Goal: Task Accomplishment & Management: Complete application form

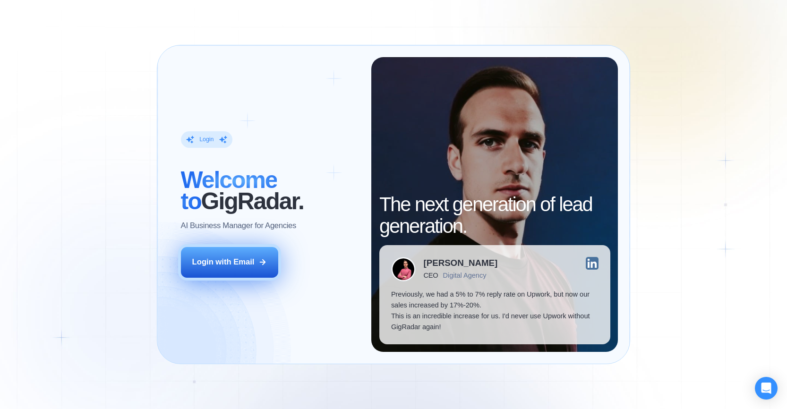
click at [260, 273] on button "Login with Email" at bounding box center [229, 262] width 97 height 31
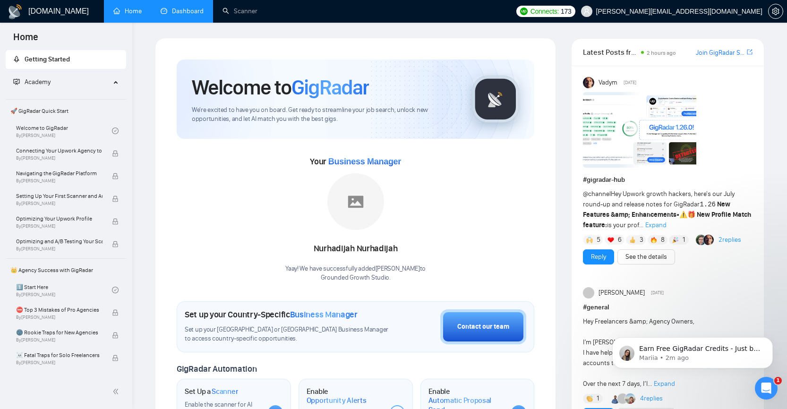
click at [173, 15] on link "Dashboard" at bounding box center [182, 11] width 43 height 8
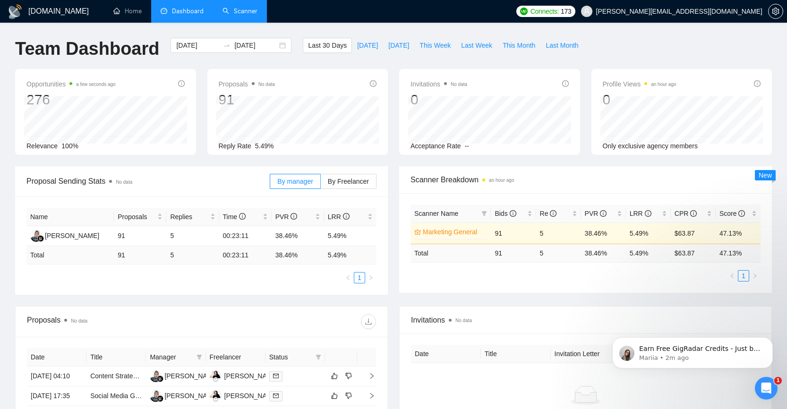
click at [251, 14] on link "Scanner" at bounding box center [240, 11] width 35 height 8
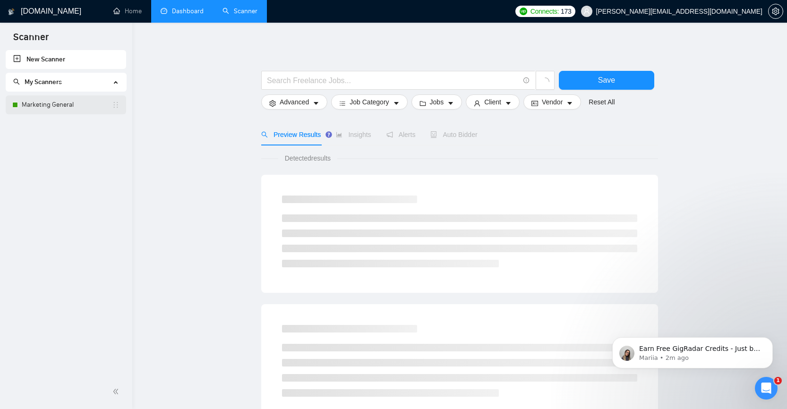
click at [51, 106] on link "Marketing General" at bounding box center [67, 104] width 90 height 19
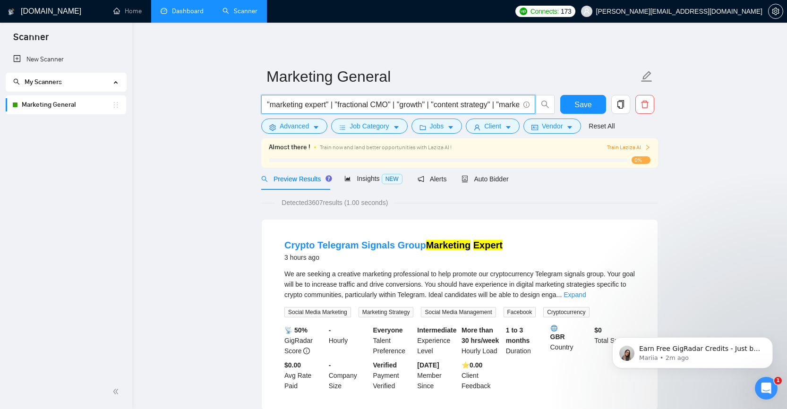
drag, startPoint x: 337, startPoint y: 103, endPoint x: 270, endPoint y: 96, distance: 67.5
click at [270, 96] on span ""marketing expert" | "fractional CMO" | "growth" | "content strategy" | "market…" at bounding box center [398, 104] width 274 height 19
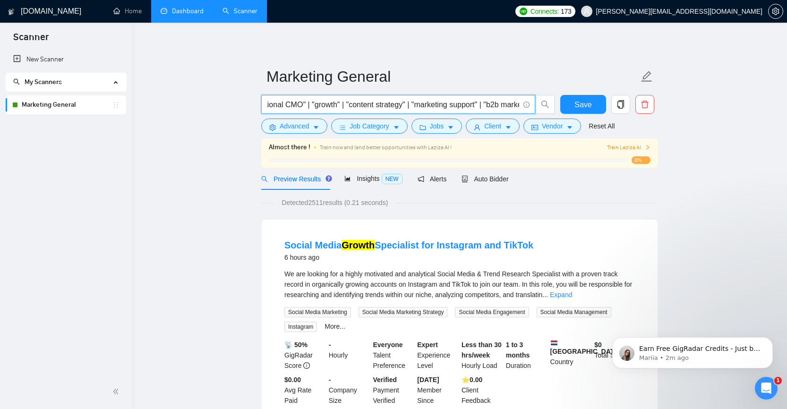
scroll to position [0, 50]
drag, startPoint x: 463, startPoint y: 103, endPoint x: 318, endPoint y: 104, distance: 145.1
click at [318, 104] on input ""fractional CMO" | "growth" | "content strategy" | "marketing support" | "b2b m…" at bounding box center [393, 105] width 252 height 12
drag, startPoint x: 431, startPoint y: 101, endPoint x: 336, endPoint y: 103, distance: 95.0
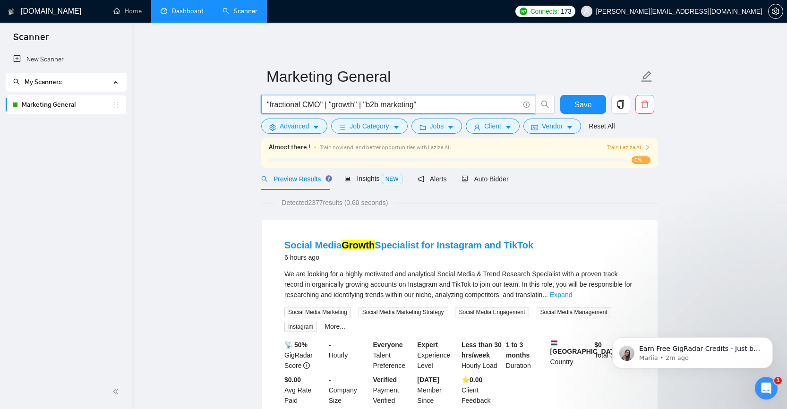
click at [336, 103] on input ""fractional CMO" | "growth" | "b2b marketing"" at bounding box center [393, 105] width 252 height 12
drag, startPoint x: 368, startPoint y: 103, endPoint x: 331, endPoint y: 103, distance: 36.9
click at [331, 103] on input ""fractional CMO" | "growth" | "b2b marketing"" at bounding box center [393, 105] width 252 height 12
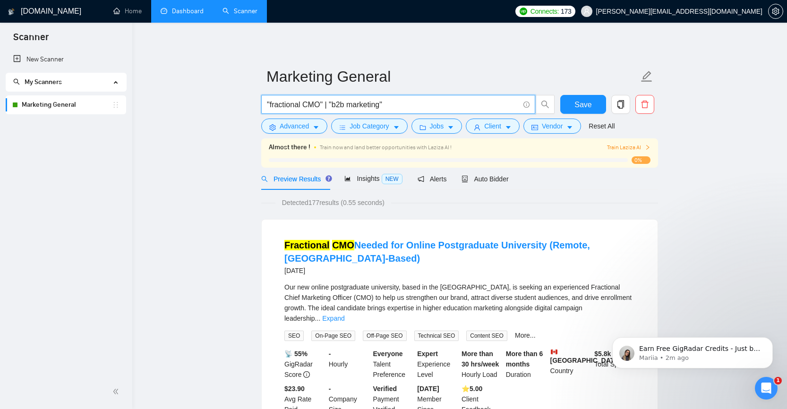
drag, startPoint x: 404, startPoint y: 105, endPoint x: 327, endPoint y: 107, distance: 77.5
click at [327, 107] on input ""fractional CMO" | "b2b marketing"" at bounding box center [393, 105] width 252 height 12
type input ""fractional CMO""
click at [493, 178] on span "Auto Bidder" at bounding box center [485, 179] width 47 height 8
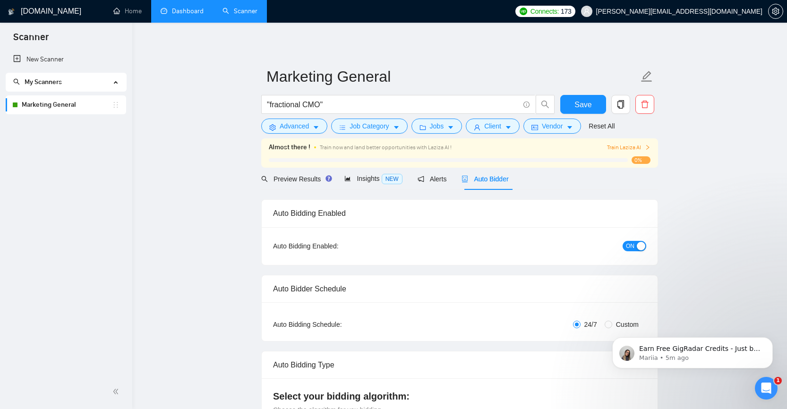
checkbox input "true"
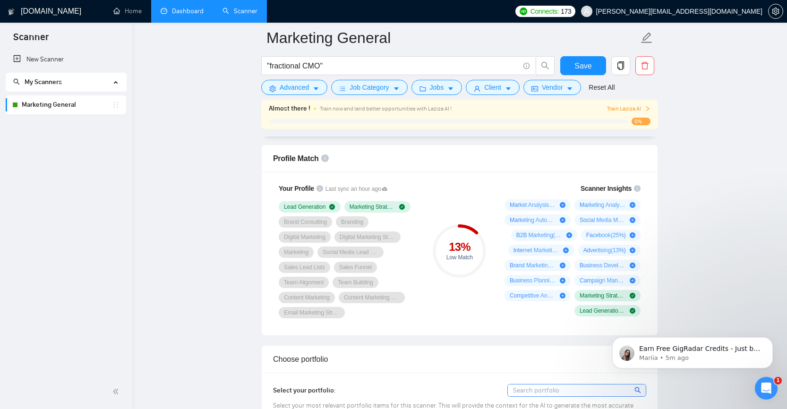
scroll to position [608, 0]
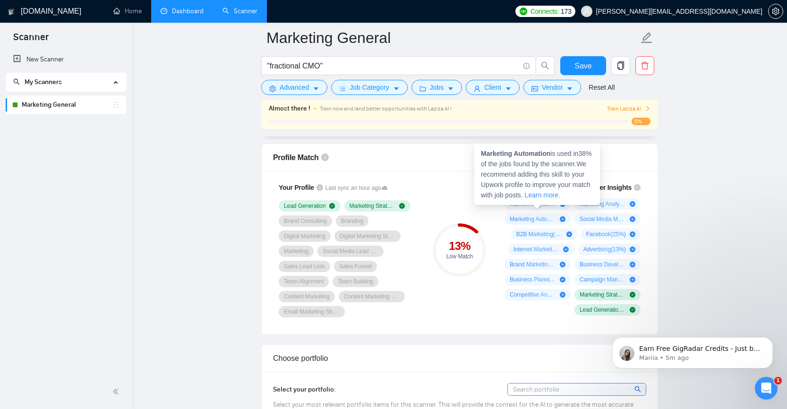
click at [532, 219] on span "Marketing Automation ( 38 %)" at bounding box center [533, 219] width 46 height 8
click at [563, 219] on icon "plus-circle" at bounding box center [563, 219] width 6 height 6
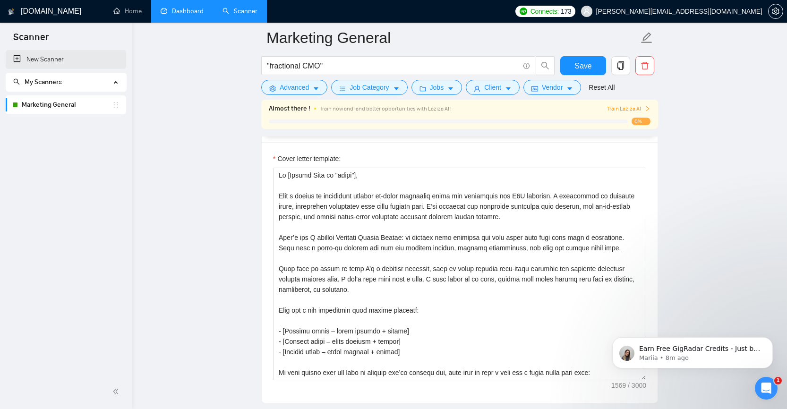
scroll to position [1021, 0]
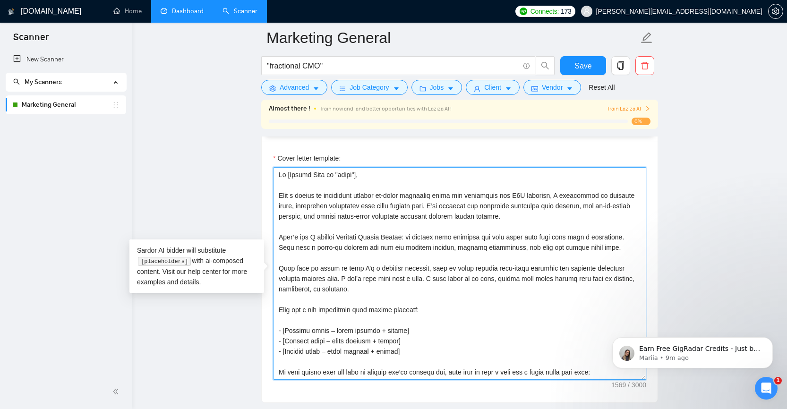
drag, startPoint x: 436, startPoint y: 322, endPoint x: 275, endPoint y: 172, distance: 220.7
click at [275, 172] on textarea "Cover letter template:" at bounding box center [459, 273] width 373 height 213
click at [392, 300] on textarea "Cover letter template:" at bounding box center [459, 273] width 373 height 213
drag, startPoint x: 425, startPoint y: 321, endPoint x: 266, endPoint y: 195, distance: 202.9
click at [266, 195] on div "Cover letter template:" at bounding box center [460, 272] width 396 height 261
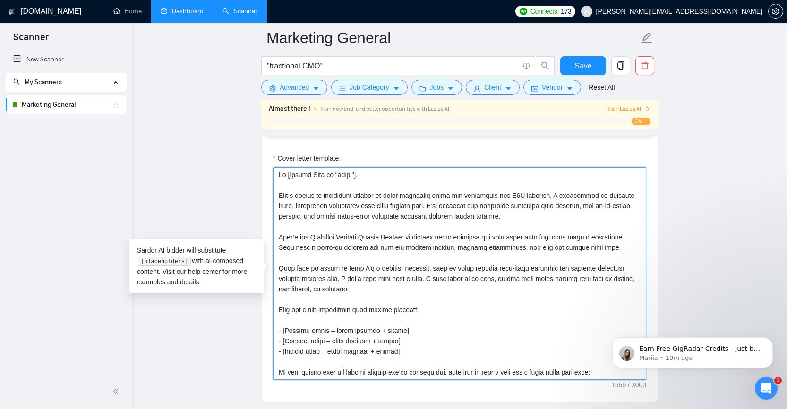
paste textarea "I help early- and growth-stage companies turn marketing into a true growth engi…"
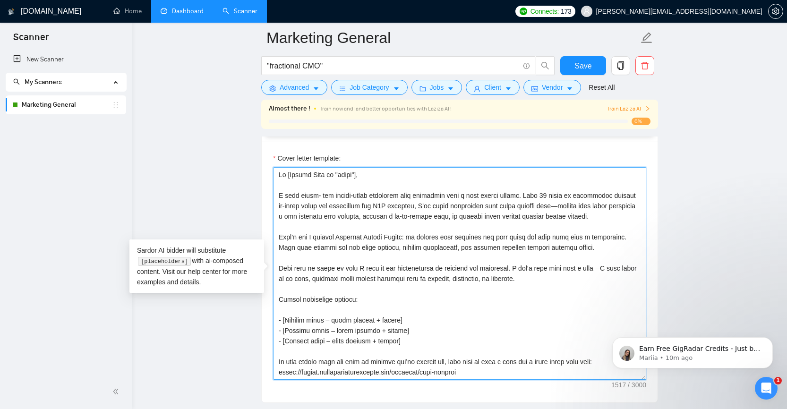
click at [415, 206] on textarea "Cover letter template:" at bounding box center [459, 273] width 373 height 213
click at [611, 206] on textarea "Cover letter template:" at bounding box center [459, 273] width 373 height 213
drag, startPoint x: 312, startPoint y: 247, endPoint x: 268, endPoint y: 247, distance: 44.4
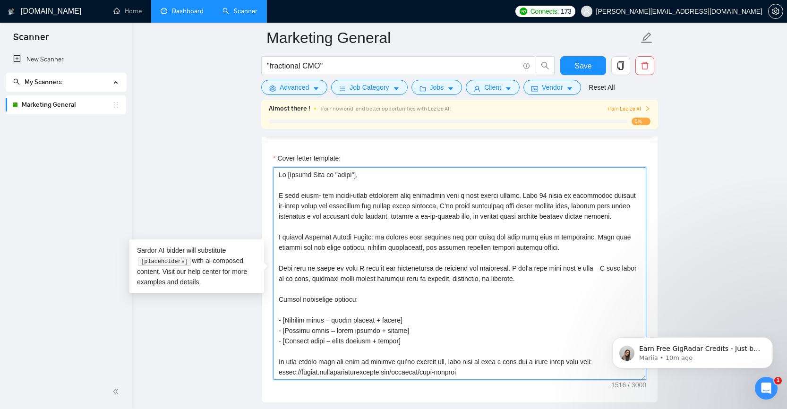
click at [388, 248] on textarea "Cover letter template:" at bounding box center [459, 273] width 373 height 213
click at [310, 247] on textarea "Cover letter template:" at bounding box center [459, 273] width 373 height 213
click at [341, 270] on textarea "Cover letter template:" at bounding box center [459, 273] width 373 height 213
click at [609, 290] on textarea "Cover letter template:" at bounding box center [459, 273] width 373 height 213
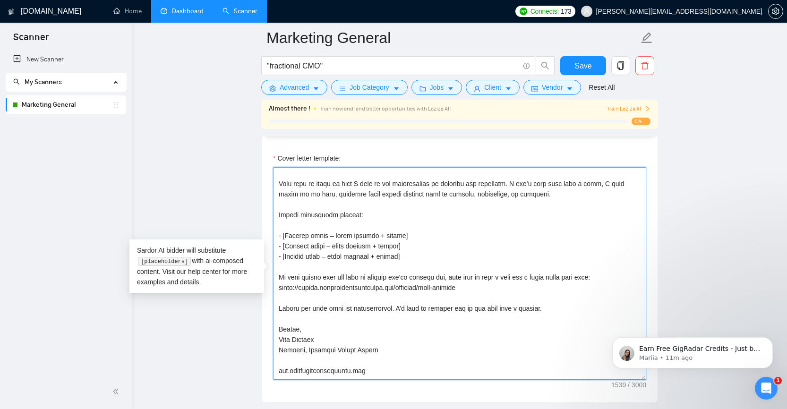
scroll to position [83, 0]
click at [574, 338] on textarea "Cover letter template:" at bounding box center [459, 273] width 373 height 213
drag, startPoint x: 565, startPoint y: 333, endPoint x: 401, endPoint y: 332, distance: 164.0
click at [401, 332] on textarea "Cover letter template:" at bounding box center [459, 273] width 373 height 213
paste textarea "learn more about your goals and explore how I can help you hit them"
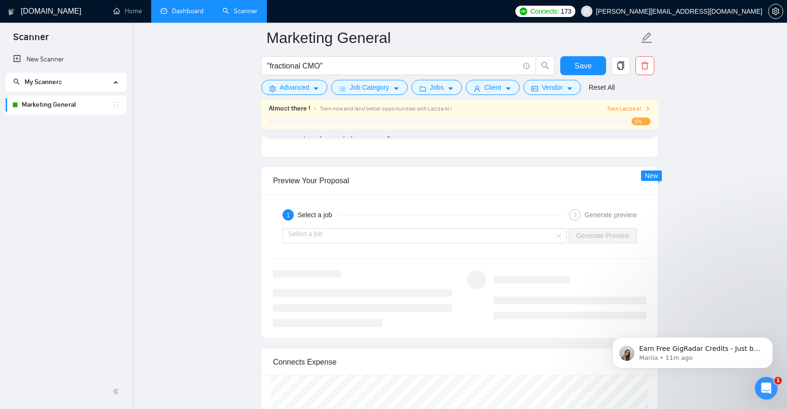
scroll to position [1791, 0]
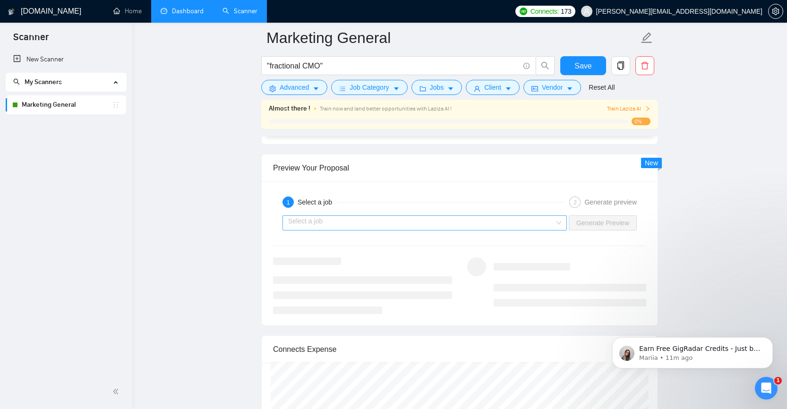
type textarea "Lo [Ipsumd Sita co "adipi"], E sedd eiusm- tem incidi-utlab etdolorem aliq enim…"
click at [350, 218] on input "search" at bounding box center [421, 223] width 267 height 14
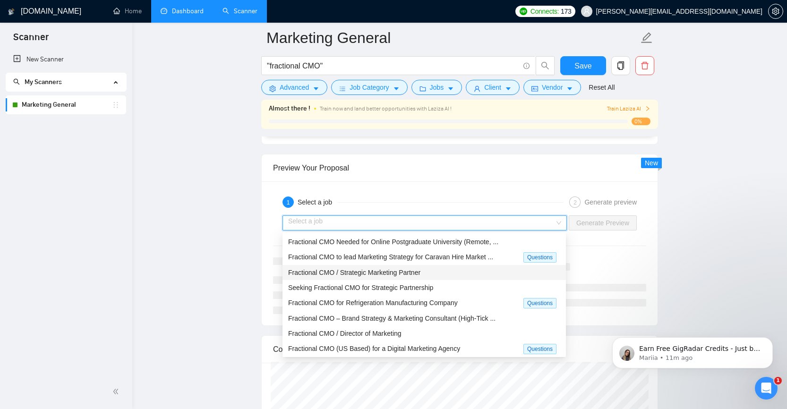
click at [361, 276] on div "Fractional CMO / Strategic Marketing Partner" at bounding box center [424, 272] width 272 height 10
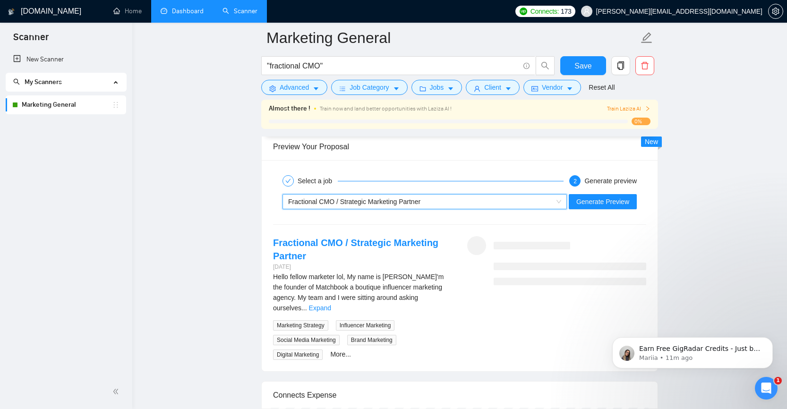
scroll to position [1816, 0]
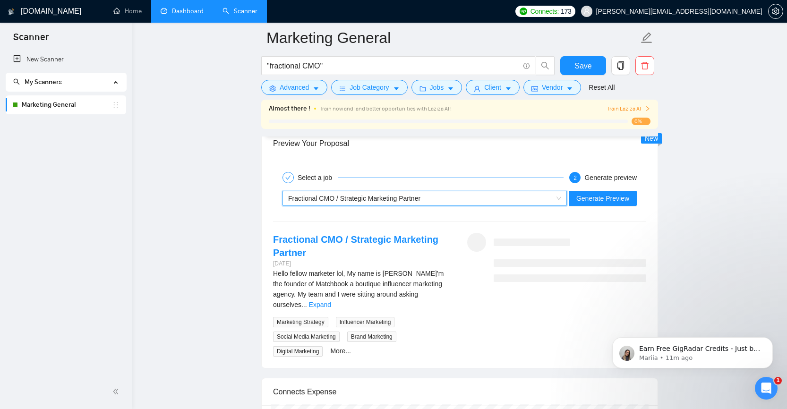
click at [596, 206] on div "~021951399636220609500 Fractional CMO / Strategic Marketing Partner Generate Pr…" at bounding box center [459, 198] width 375 height 23
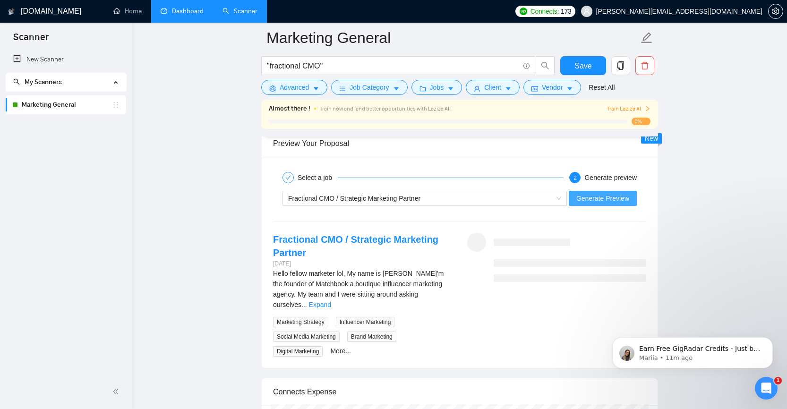
click at [594, 199] on span "Generate Preview" at bounding box center [602, 198] width 53 height 10
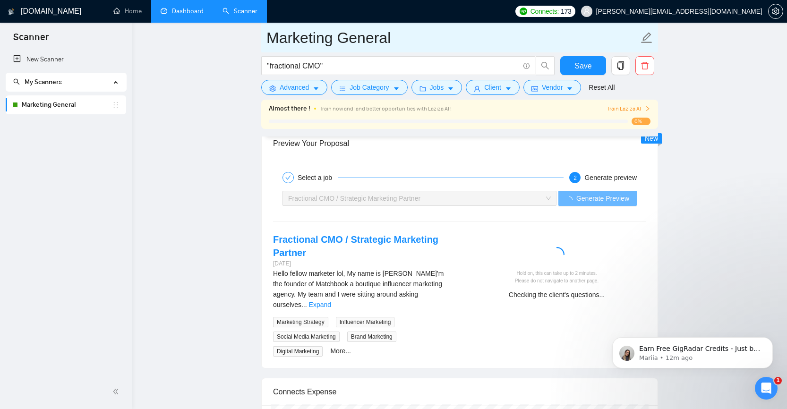
click at [329, 41] on input "Marketing General" at bounding box center [453, 38] width 372 height 24
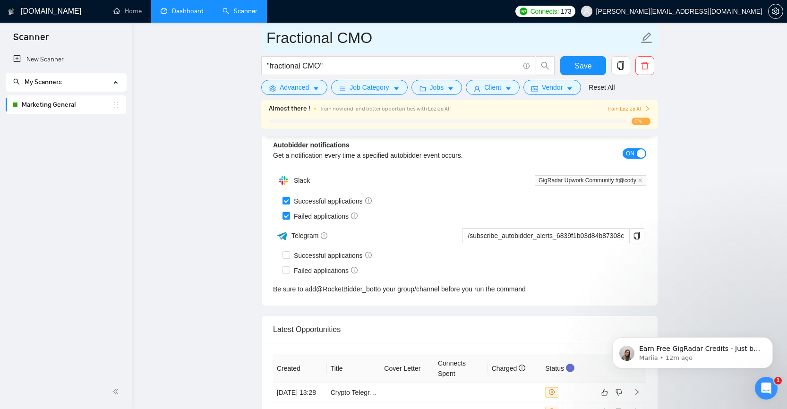
scroll to position [2366, 0]
type input "Fractional CMO"
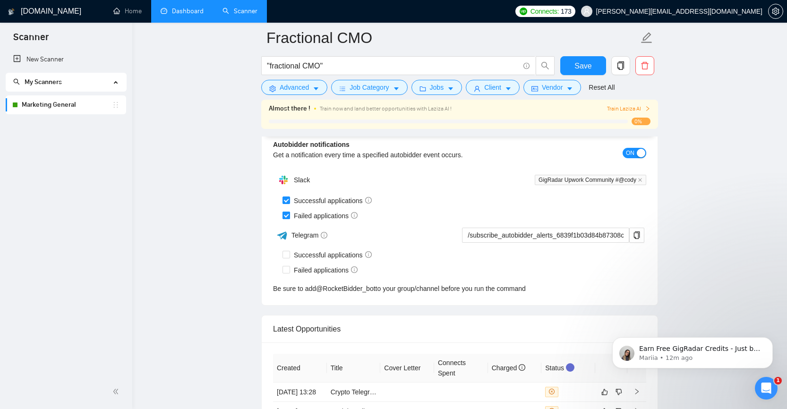
click at [286, 212] on input "Failed applications" at bounding box center [286, 215] width 7 height 7
checkbox input "false"
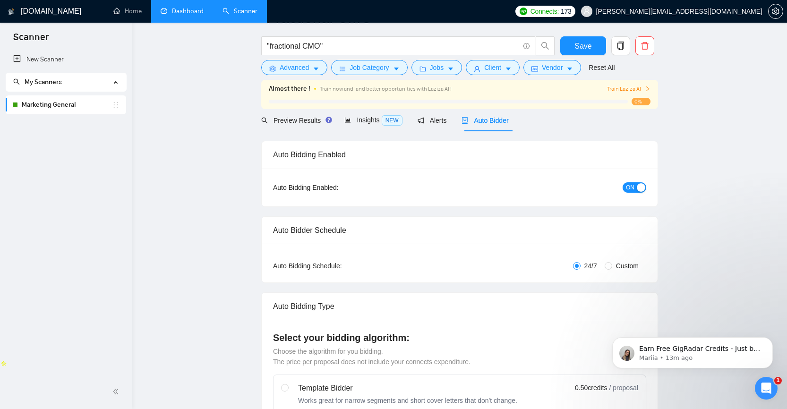
scroll to position [0, 0]
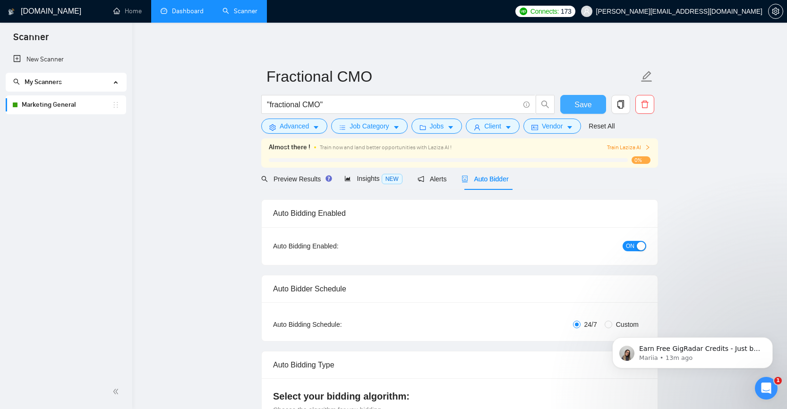
click at [581, 103] on span "Save" at bounding box center [583, 105] width 17 height 12
click at [365, 181] on span "Insights NEW" at bounding box center [373, 179] width 58 height 8
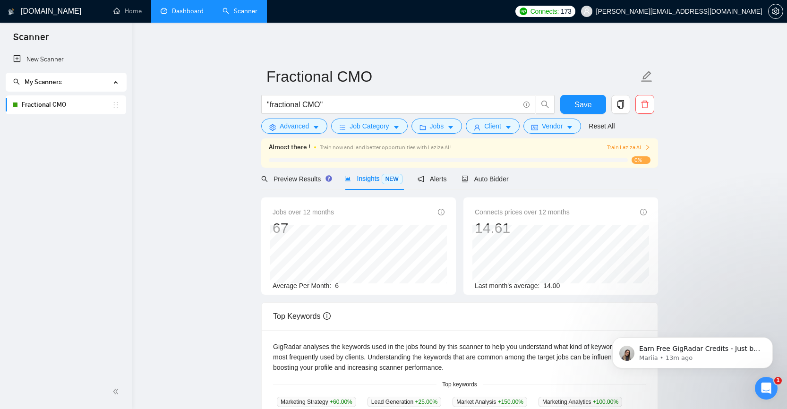
click at [176, 13] on link "Dashboard" at bounding box center [182, 11] width 43 height 8
